Goal: Task Accomplishment & Management: Complete application form

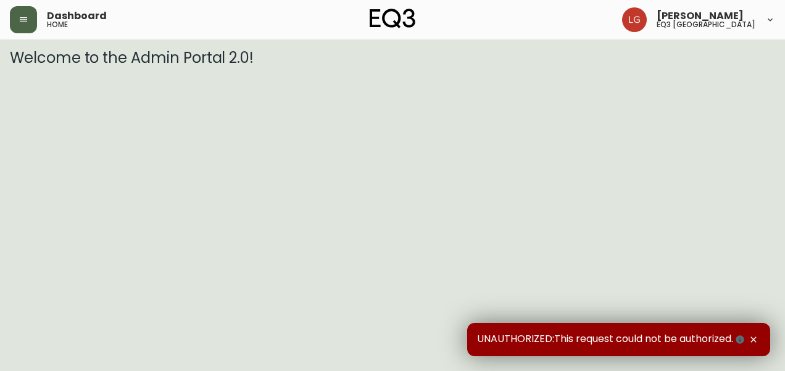
click at [20, 23] on icon "button" at bounding box center [24, 20] width 10 height 10
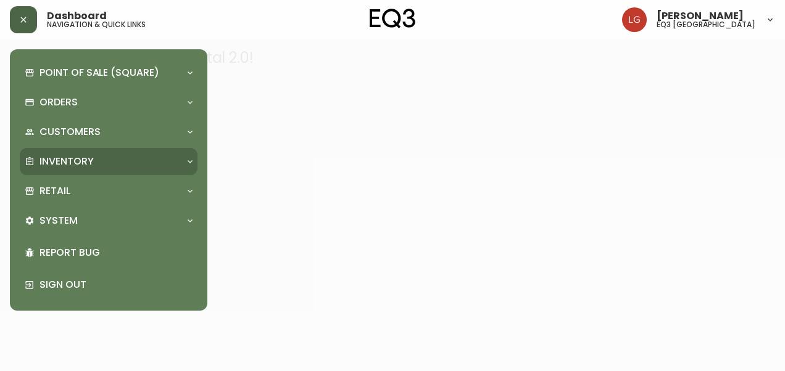
click at [67, 161] on p "Inventory" at bounding box center [66, 162] width 54 height 14
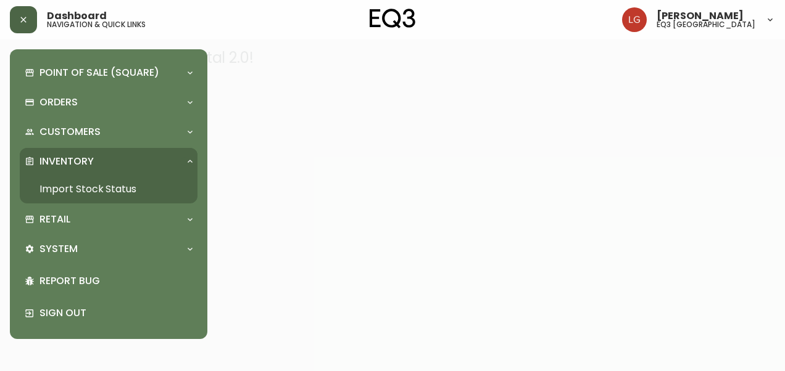
click at [82, 186] on link "Import Stock Status" at bounding box center [109, 189] width 178 height 28
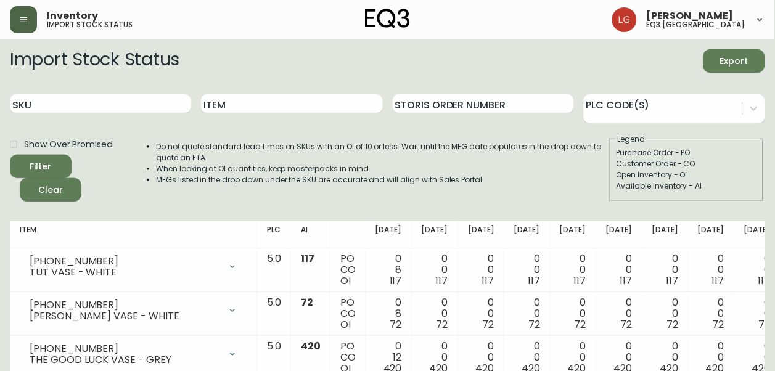
click at [25, 27] on button "button" at bounding box center [23, 19] width 27 height 27
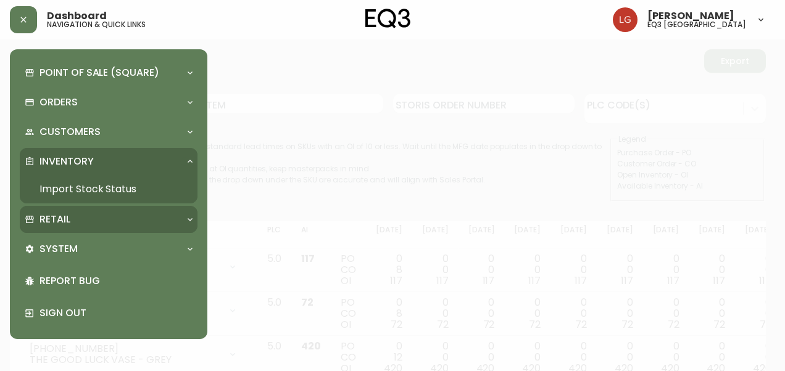
click at [67, 215] on p "Retail" at bounding box center [54, 220] width 31 height 14
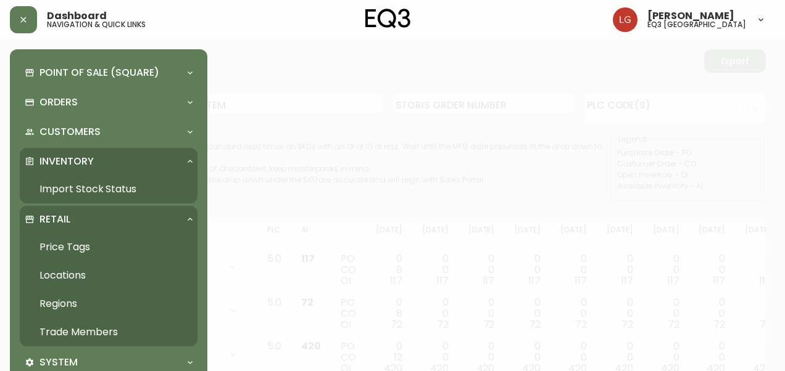
click at [79, 329] on link "Trade Members" at bounding box center [109, 332] width 178 height 28
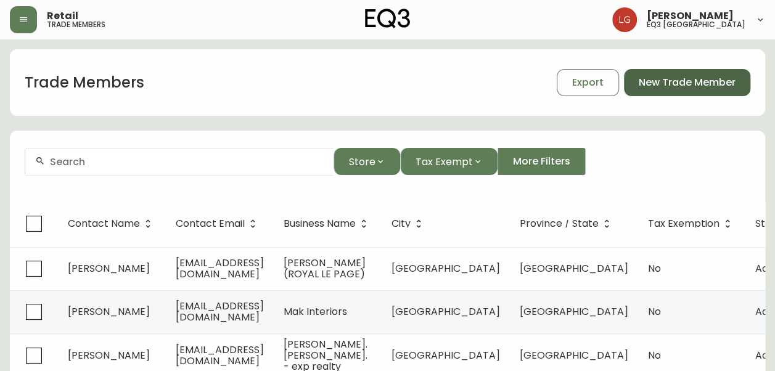
click at [716, 79] on span "New Trade Member" at bounding box center [687, 83] width 97 height 14
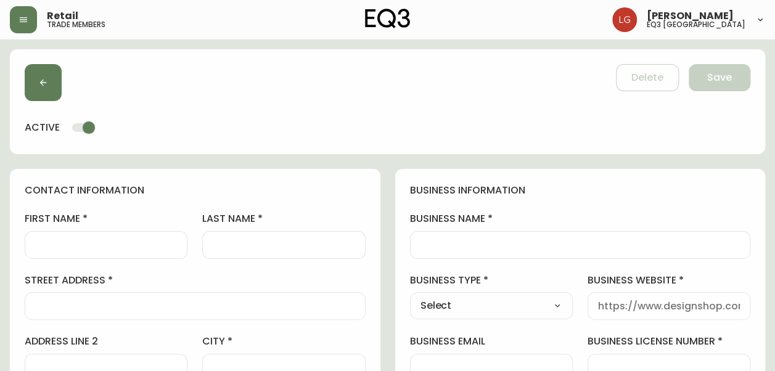
click at [489, 244] on input "business name" at bounding box center [581, 245] width 320 height 12
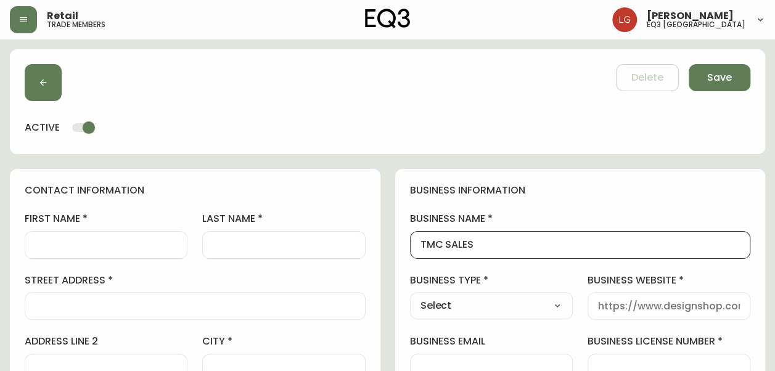
type input "TMC SALES"
click at [100, 243] on input "first name" at bounding box center [106, 245] width 142 height 12
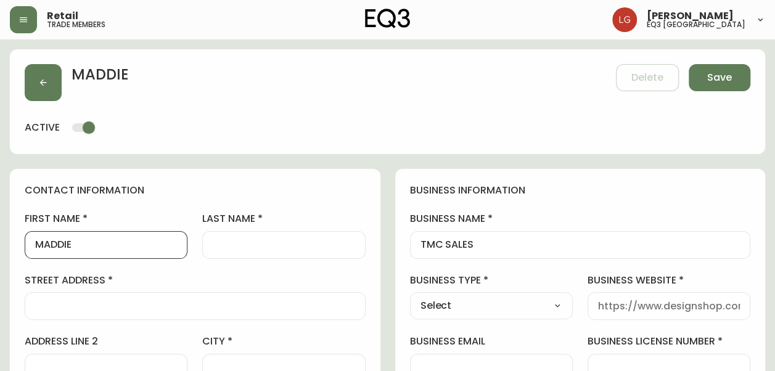
type input "MADDIE"
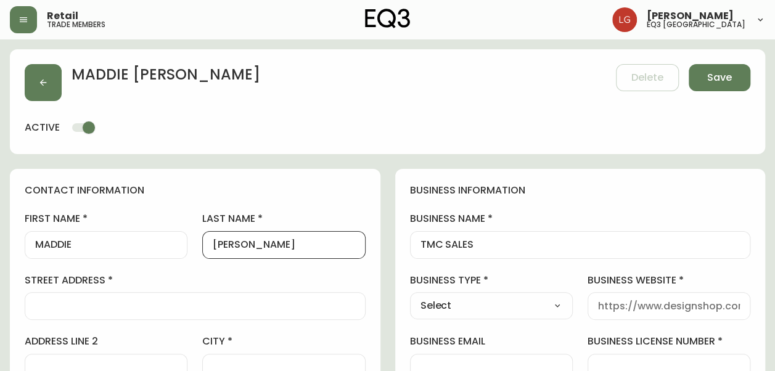
type input "[PERSON_NAME]"
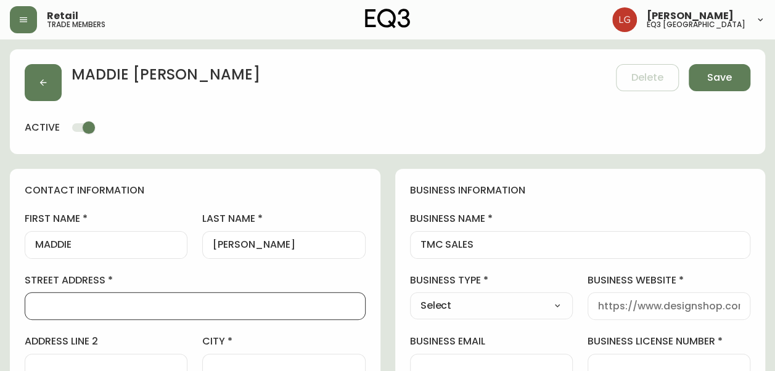
click at [260, 307] on input "street address" at bounding box center [195, 306] width 320 height 12
paste input "[STREET_ADDRESS][PERSON_NAME]"
type input "[STREET_ADDRESS][PERSON_NAME]"
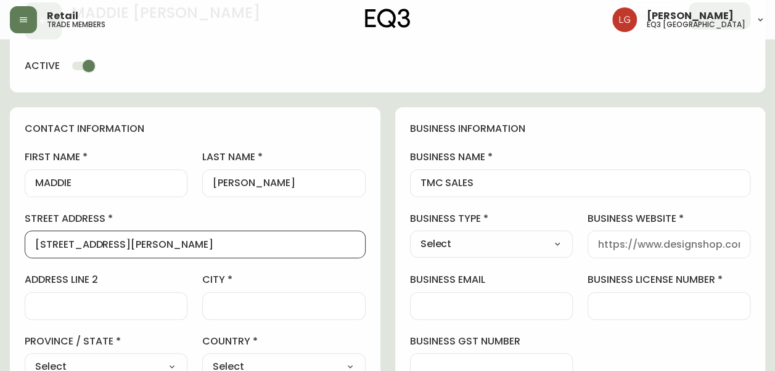
click at [331, 298] on div at bounding box center [283, 306] width 163 height 28
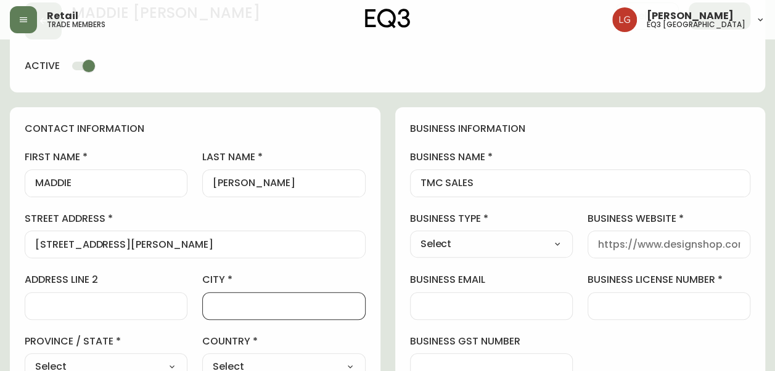
scroll to position [247, 0]
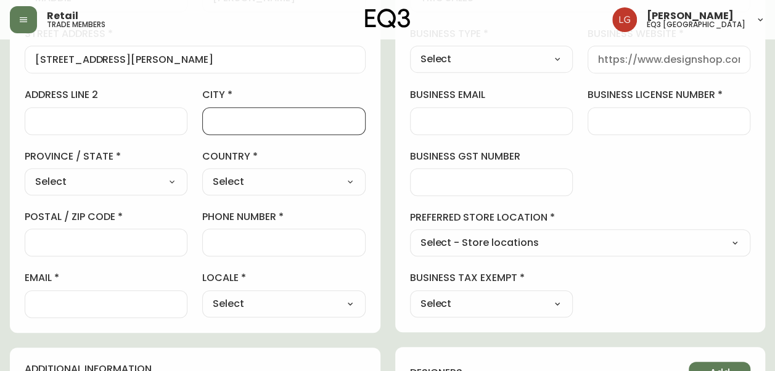
click at [115, 180] on select "Select [GEOGRAPHIC_DATA] [GEOGRAPHIC_DATA] [GEOGRAPHIC_DATA] [GEOGRAPHIC_DATA] …" at bounding box center [106, 182] width 163 height 19
select select "MB"
click at [25, 173] on select "Select [GEOGRAPHIC_DATA] [GEOGRAPHIC_DATA] [GEOGRAPHIC_DATA] [GEOGRAPHIC_DATA] …" at bounding box center [106, 182] width 163 height 19
type input "[GEOGRAPHIC_DATA]"
click at [233, 185] on select "Select [GEOGRAPHIC_DATA] [GEOGRAPHIC_DATA]" at bounding box center [283, 182] width 163 height 19
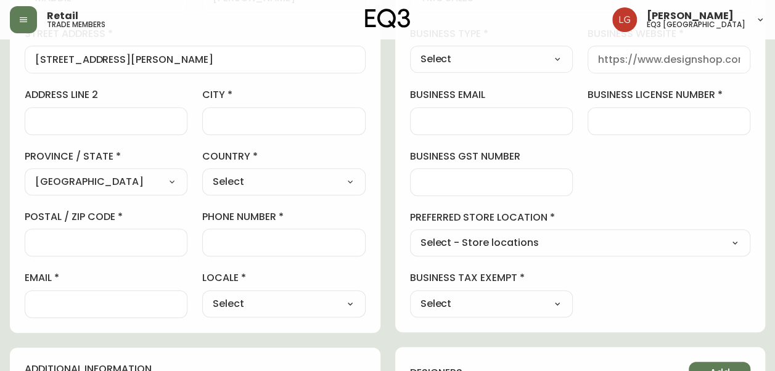
select select "CA"
click at [202, 173] on select "Select [GEOGRAPHIC_DATA] [GEOGRAPHIC_DATA]" at bounding box center [283, 182] width 163 height 19
type input "[GEOGRAPHIC_DATA]"
click at [105, 259] on div "first name [PERSON_NAME] last name [PERSON_NAME] street address [STREET_ADDRESS…" at bounding box center [195, 141] width 341 height 352
click at [106, 247] on input "postal / zip code" at bounding box center [106, 243] width 142 height 12
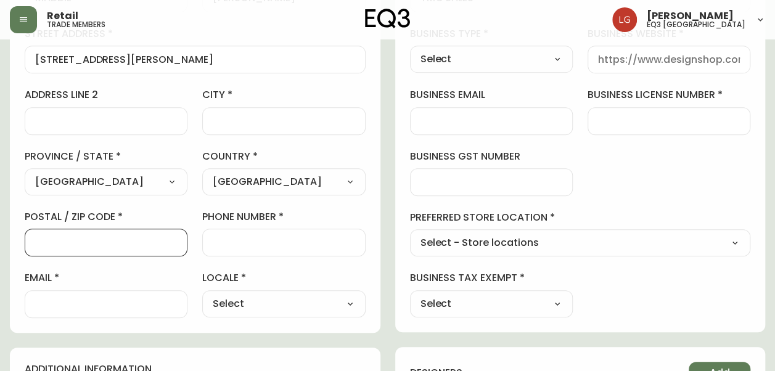
paste input "R3H 0S8"
type input "R3H 0S8"
click at [242, 235] on div at bounding box center [283, 243] width 163 height 28
paste input "[PHONE_NUMBER] EXT: 113"
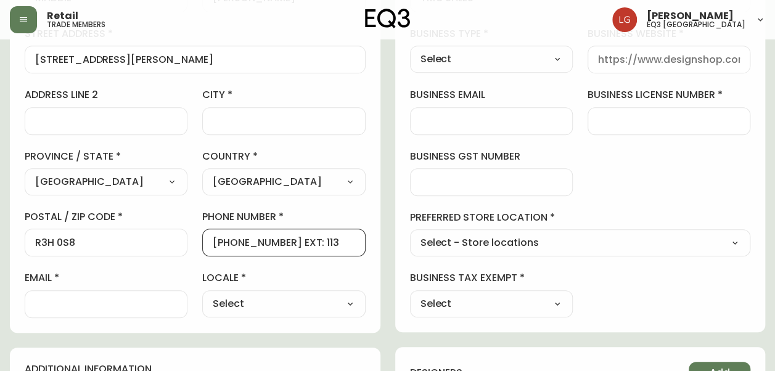
type input "[PHONE_NUMBER] EXT: 113"
click at [141, 299] on input "email" at bounding box center [106, 305] width 142 height 12
paste input "[EMAIL_ADDRESS][DOMAIN_NAME]"
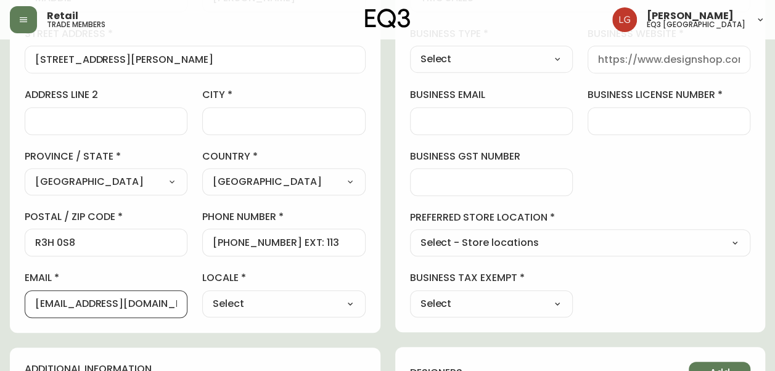
type input "[EMAIL_ADDRESS][DOMAIN_NAME]"
click at [513, 123] on input "business email" at bounding box center [492, 121] width 142 height 12
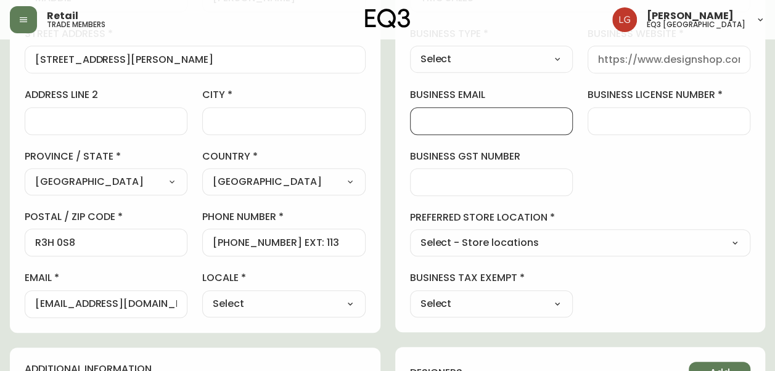
paste input "[EMAIL_ADDRESS][DOMAIN_NAME]"
type input "[EMAIL_ADDRESS][DOMAIN_NAME]"
click at [497, 68] on div "Select Interior Designer Architect Home Builder Contractor Real Estate Agent Ho…" at bounding box center [491, 59] width 163 height 27
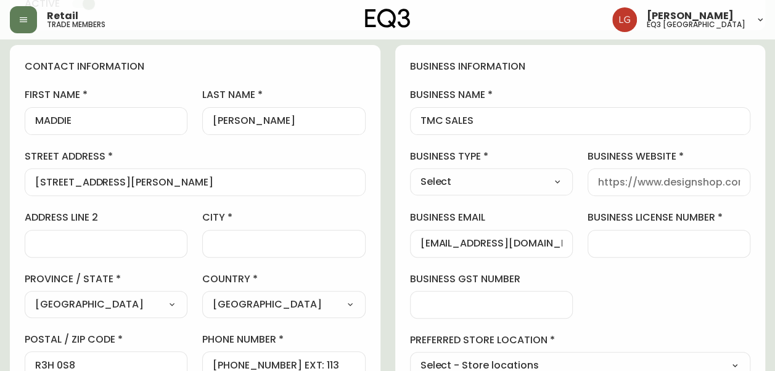
scroll to position [123, 0]
click at [550, 180] on select "Select Interior Designer Architect Home Builder Contractor Real Estate Agent Ho…" at bounding box center [491, 182] width 163 height 19
select select "Other"
click at [410, 173] on select "Select Interior Designer Architect Home Builder Contractor Real Estate Agent Ho…" at bounding box center [491, 182] width 163 height 19
type input "Other"
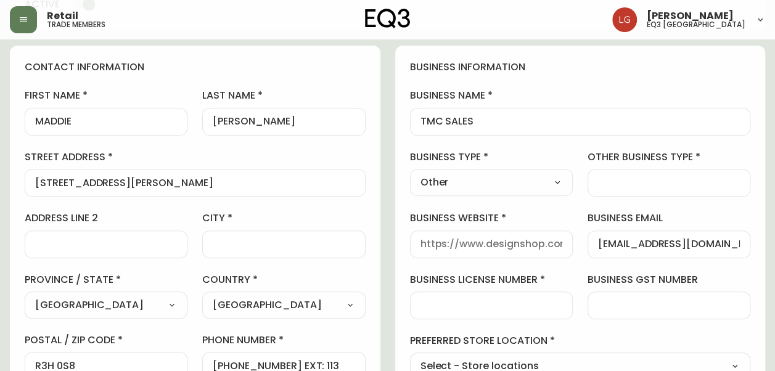
click at [616, 175] on div at bounding box center [669, 183] width 163 height 28
type input "S"
type input "B2B"
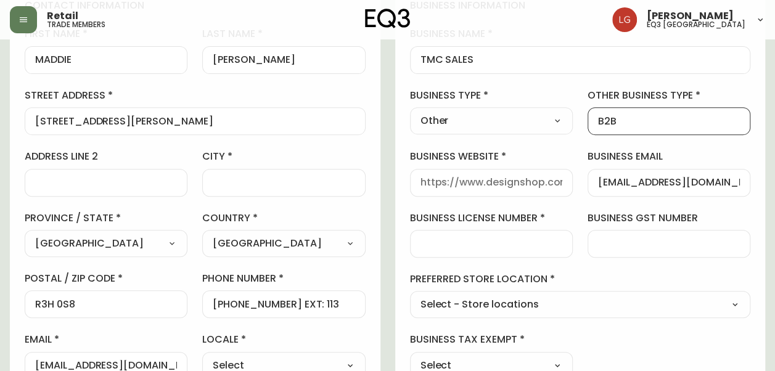
click at [534, 297] on select "Select - Store locations EQ3 [GEOGRAPHIC_DATA] - [GEOGRAPHIC_DATA] [GEOGRAPHIC_…" at bounding box center [580, 305] width 341 height 19
click at [536, 307] on select "Select - Store locations EQ3 [GEOGRAPHIC_DATA] - [GEOGRAPHIC_DATA] [GEOGRAPHIC_…" at bounding box center [580, 305] width 341 height 19
select select "cjw10z96p003c6gs0ds8faz1n"
click at [410, 296] on select "Select - Store locations EQ3 [GEOGRAPHIC_DATA] - [GEOGRAPHIC_DATA] [GEOGRAPHIC_…" at bounding box center [580, 305] width 341 height 19
type input "EQ3 [GEOGRAPHIC_DATA]"
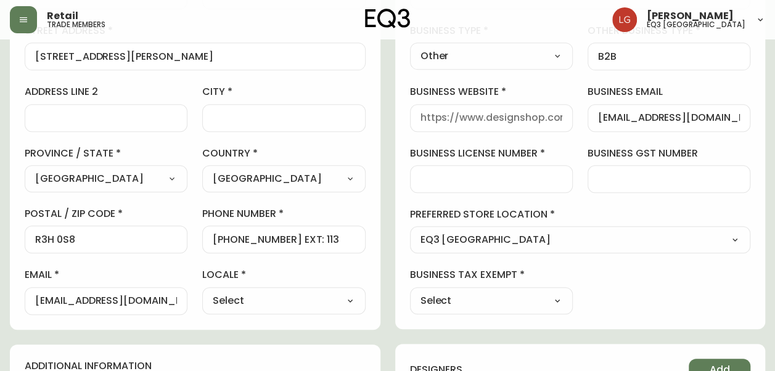
scroll to position [308, 0]
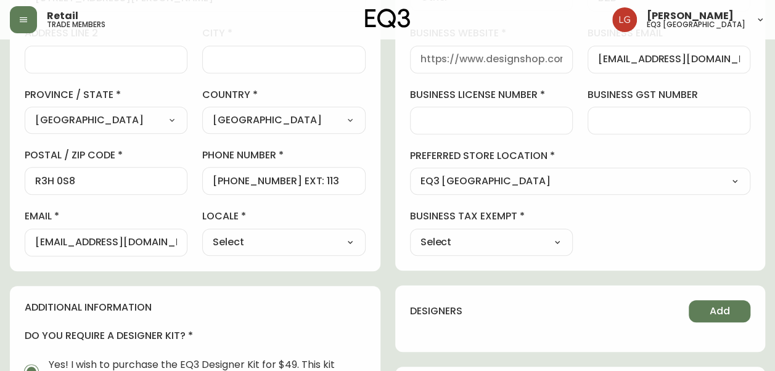
click at [511, 239] on select "Select Yes No" at bounding box center [491, 242] width 163 height 19
select select "false"
click at [410, 233] on select "Select Yes No" at bounding box center [491, 242] width 163 height 19
type input "No"
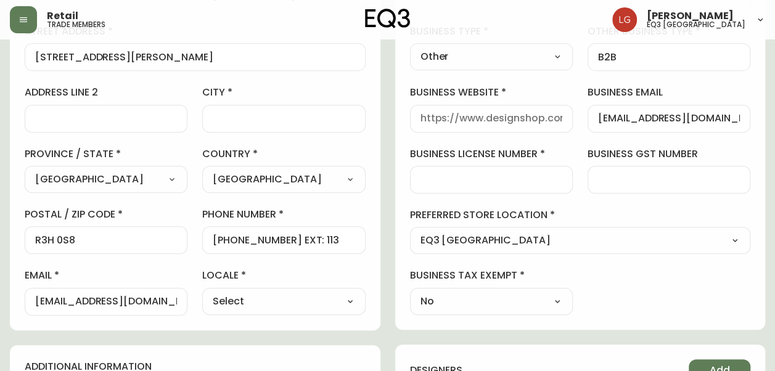
scroll to position [123, 0]
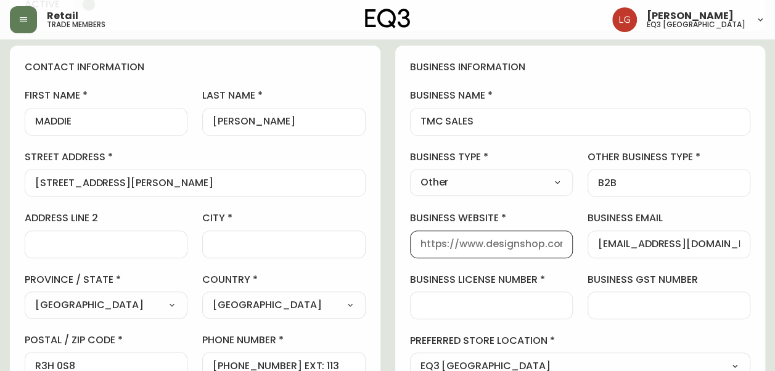
click at [542, 247] on input "business website" at bounding box center [492, 245] width 142 height 12
paste input "[URL][DOMAIN_NAME]"
type input "[URL][DOMAIN_NAME]"
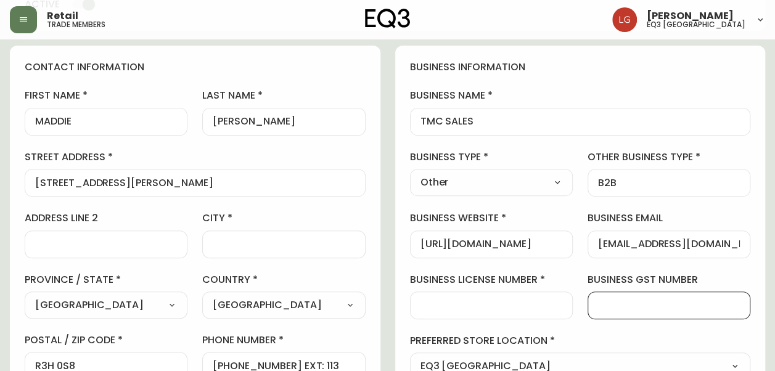
click at [651, 302] on input "business gst number" at bounding box center [669, 306] width 142 height 12
paste input "6496491"
type input "6496491"
click at [545, 300] on input "business license number" at bounding box center [492, 306] width 142 height 12
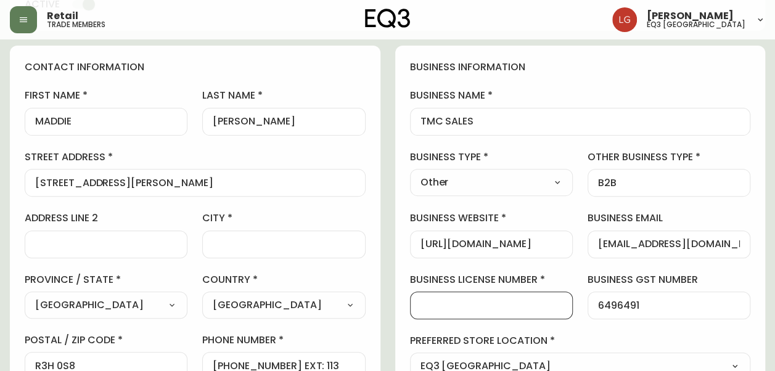
paste input "6496491"
type input "6496491"
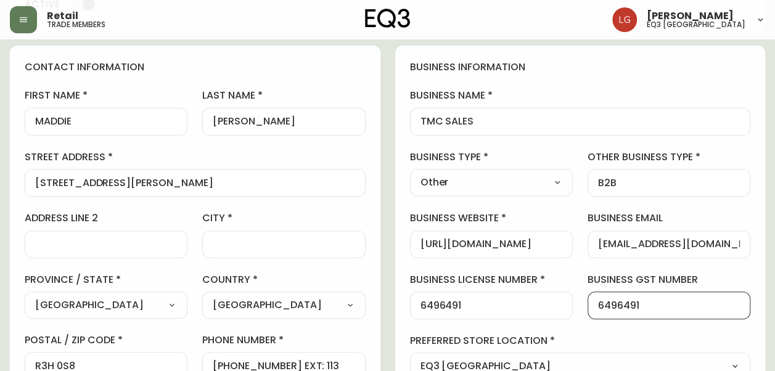
drag, startPoint x: 667, startPoint y: 310, endPoint x: 517, endPoint y: 320, distance: 150.2
click at [517, 320] on div "business information business name TMC SALES business type Other Select Interio…" at bounding box center [580, 251] width 371 height 410
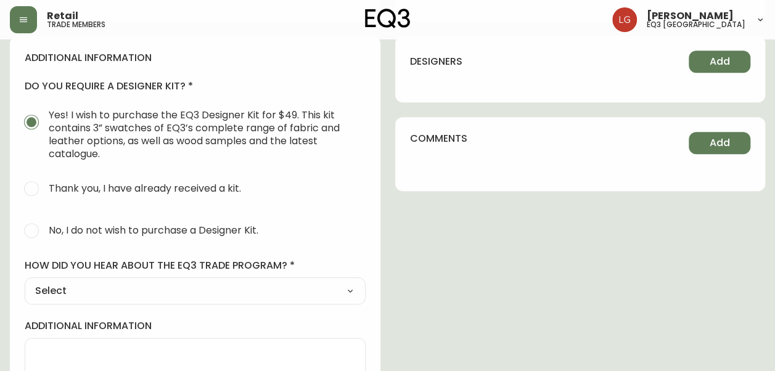
scroll to position [615, 0]
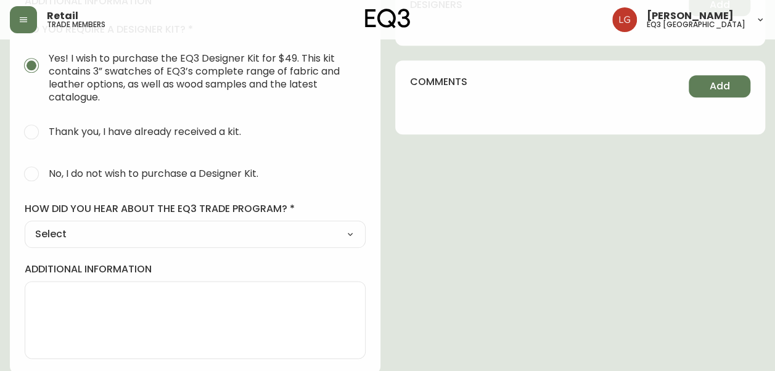
click at [196, 171] on span "No, I do not wish to purchase a Designer Kit." at bounding box center [154, 173] width 210 height 13
click at [45, 171] on input "No, I do not wish to purchase a Designer Kit." at bounding box center [31, 173] width 27 height 27
radio input "true"
radio input "false"
click at [205, 244] on div "Select Social Media Advertisement Trade Show Outreach from a Trade Rep Other" at bounding box center [195, 234] width 341 height 27
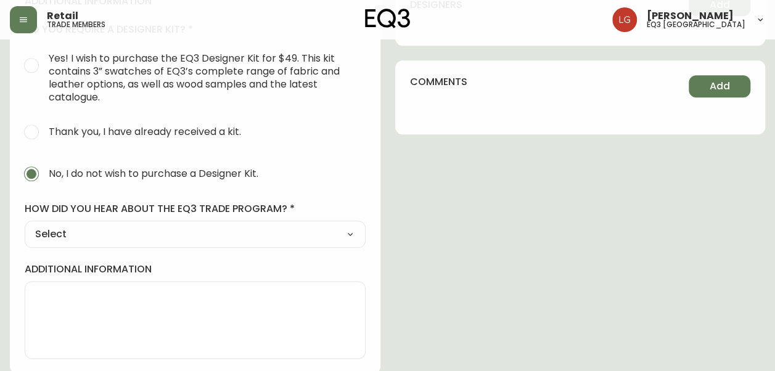
click at [199, 230] on select "Select Social Media Advertisement Trade Show Outreach from a Trade Rep Other" at bounding box center [195, 234] width 341 height 19
select select "Other"
click at [25, 225] on select "Select Social Media Advertisement Trade Show Outreach from a Trade Rep Other" at bounding box center [195, 234] width 341 height 19
type input "Other"
click at [165, 294] on input "other" at bounding box center [195, 295] width 320 height 12
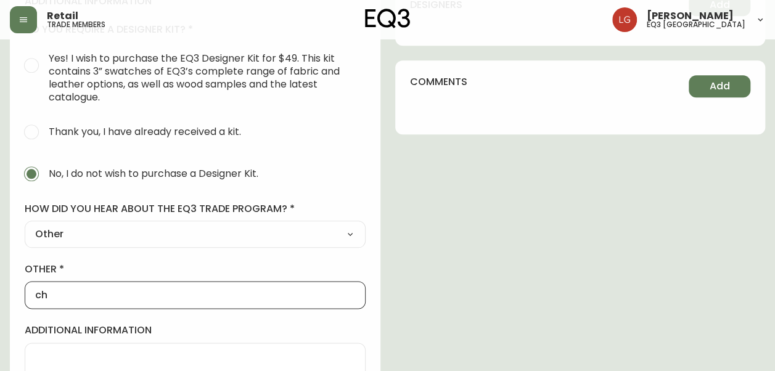
type input "c"
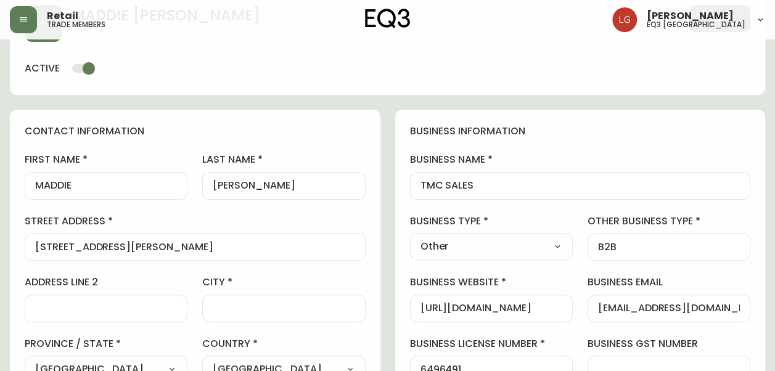
scroll to position [0, 0]
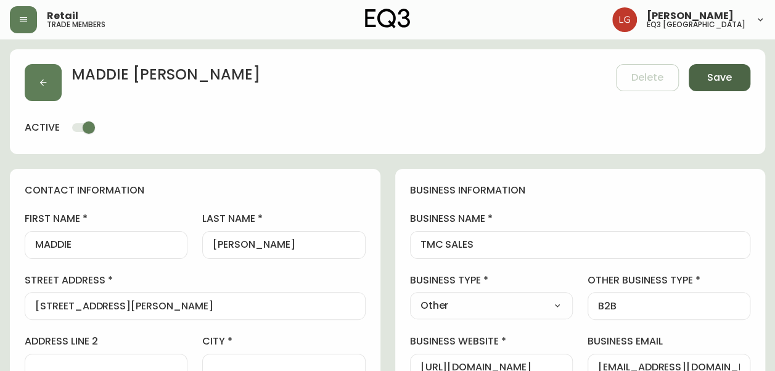
type input "ONLINE INQUIRY"
click at [724, 70] on button "Save" at bounding box center [720, 77] width 62 height 27
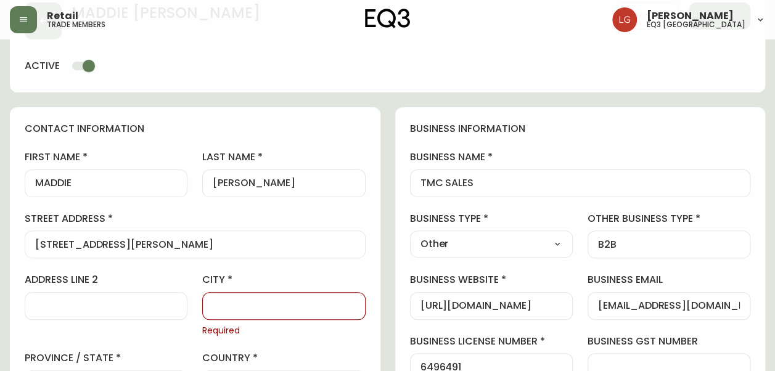
click at [300, 313] on div at bounding box center [283, 306] width 163 height 28
type input "w"
type input "[GEOGRAPHIC_DATA]"
click at [424, 86] on div "[PERSON_NAME] Delete Save active" at bounding box center [388, 40] width 756 height 105
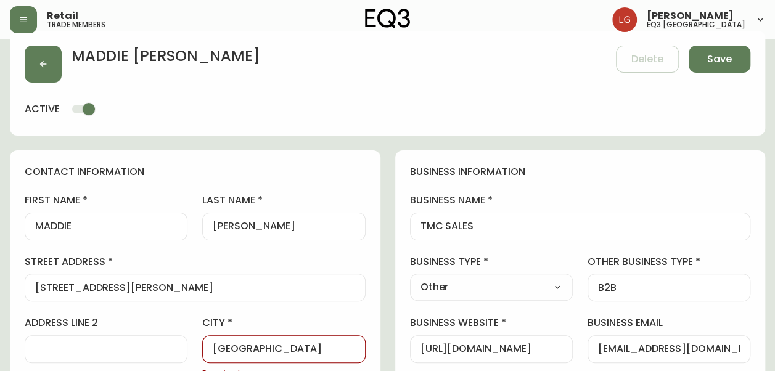
scroll to position [0, 0]
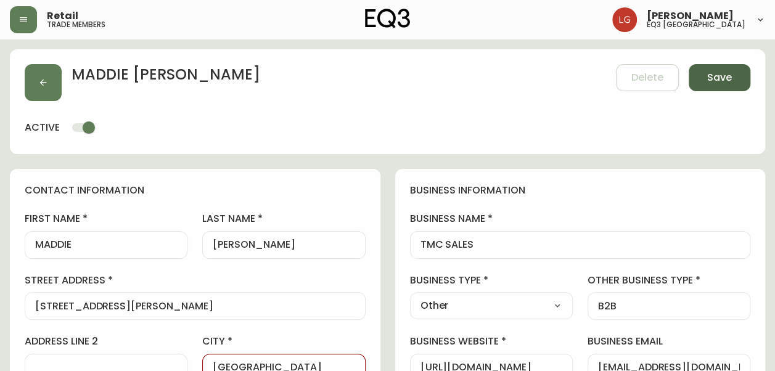
click at [716, 81] on span "Save" at bounding box center [720, 78] width 25 height 14
click at [717, 70] on button "Save" at bounding box center [720, 77] width 62 height 27
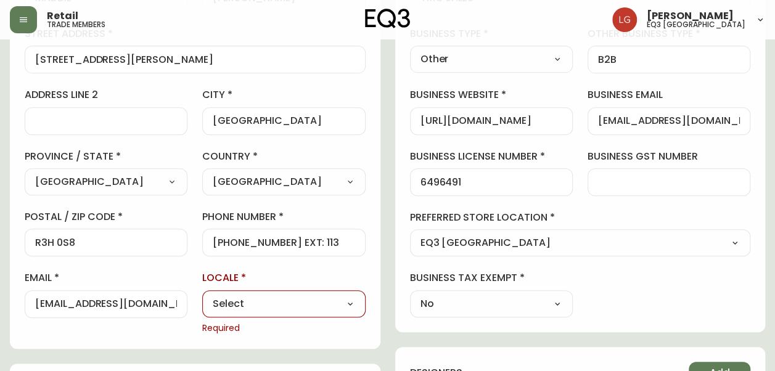
scroll to position [370, 0]
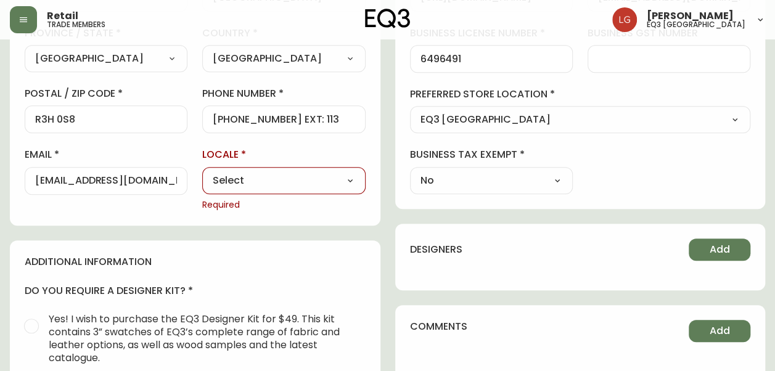
click at [327, 178] on select "Select CA_EN [GEOGRAPHIC_DATA] US_EN" at bounding box center [283, 180] width 163 height 19
select select "CA_EN"
click at [202, 171] on select "Select CA_EN [GEOGRAPHIC_DATA] US_EN" at bounding box center [283, 180] width 163 height 19
type input "CA_EN"
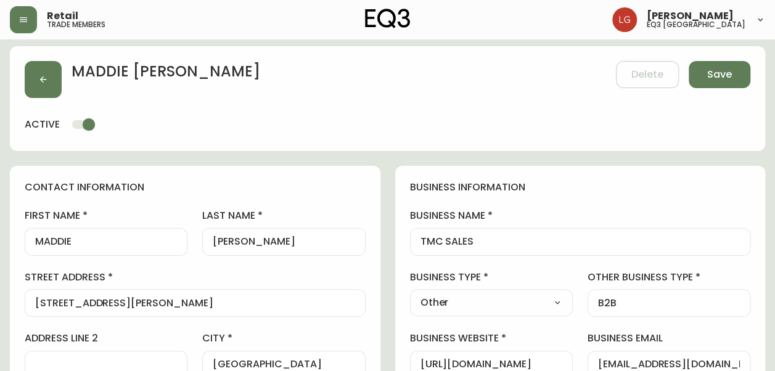
scroll to position [0, 0]
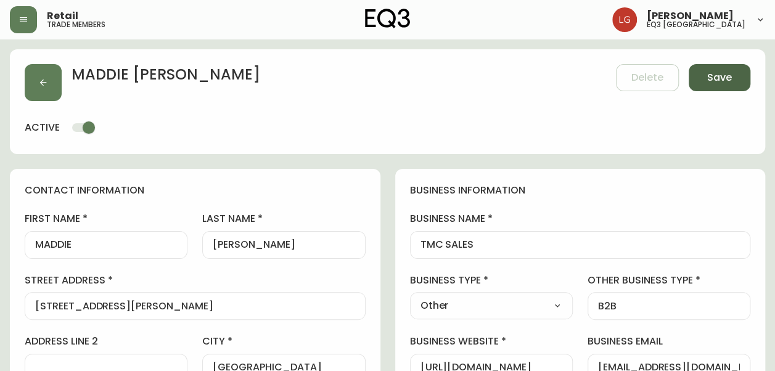
click at [728, 78] on span "Save" at bounding box center [720, 78] width 25 height 14
select select
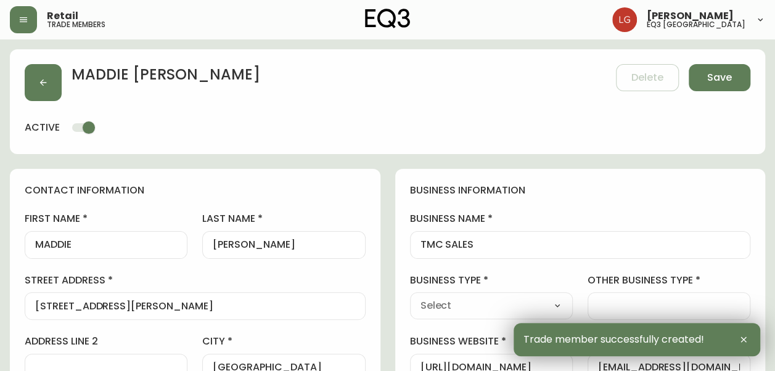
type input "[PHONE_NUMBER]"
type input "[EMAIL_ADDRESS][DOMAIN_NAME]"
type input "Other"
select select "Other"
type input "Other"
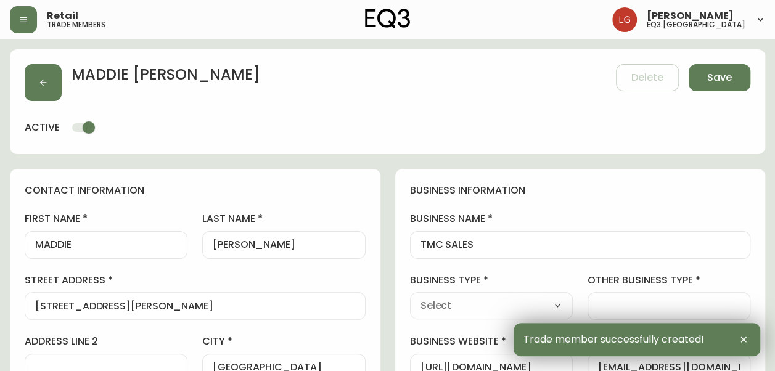
select select "Other"
type input "B2B"
